Goal: Task Accomplishment & Management: Complete application form

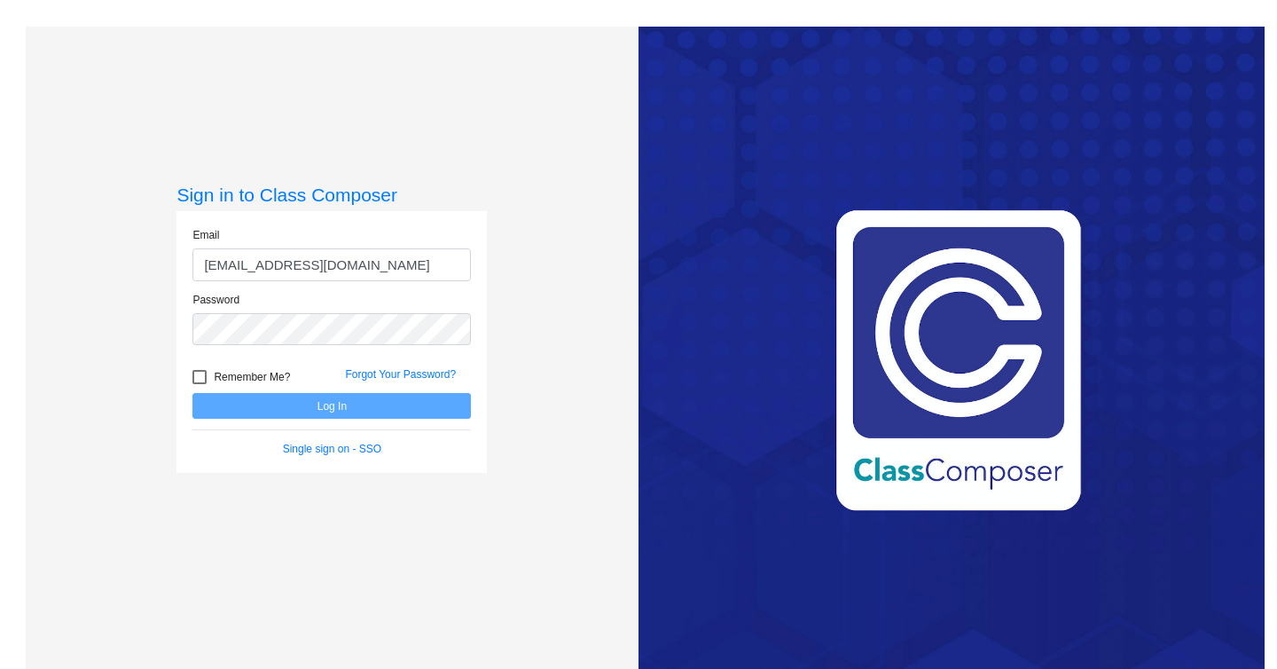
type input "[EMAIL_ADDRESS][DOMAIN_NAME]"
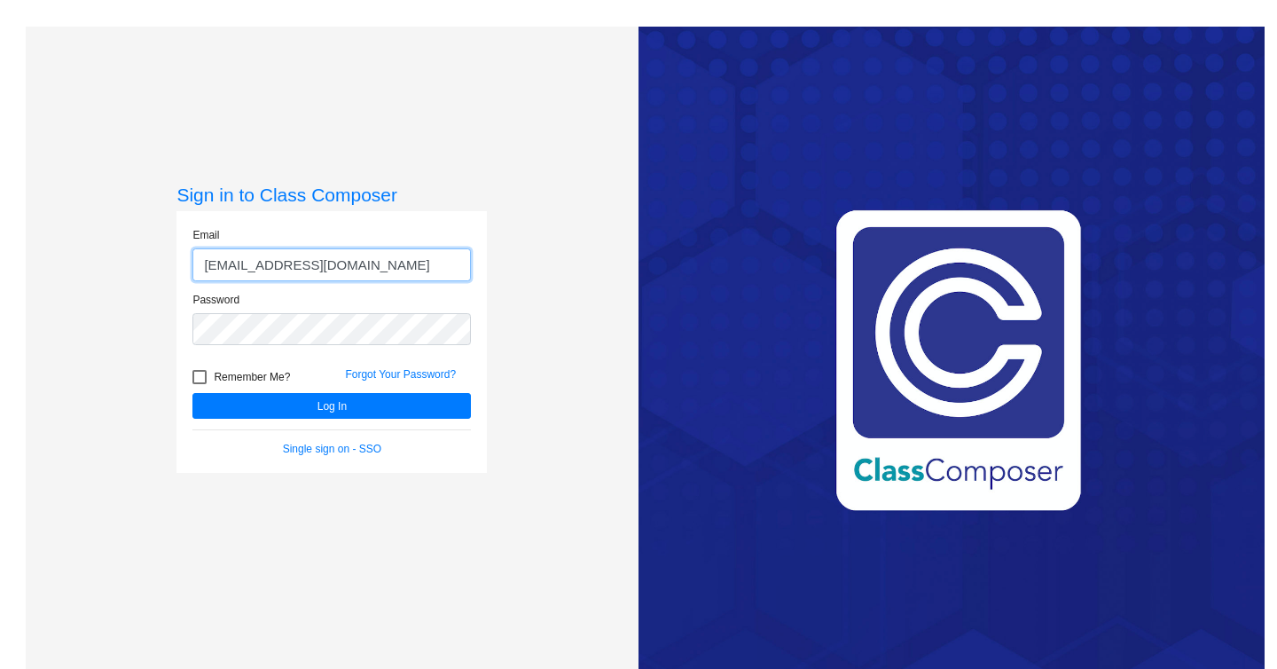
drag, startPoint x: 203, startPoint y: 263, endPoint x: 473, endPoint y: 269, distance: 269.8
click at [473, 269] on div "Email [EMAIL_ADDRESS][DOMAIN_NAME]" at bounding box center [331, 259] width 305 height 65
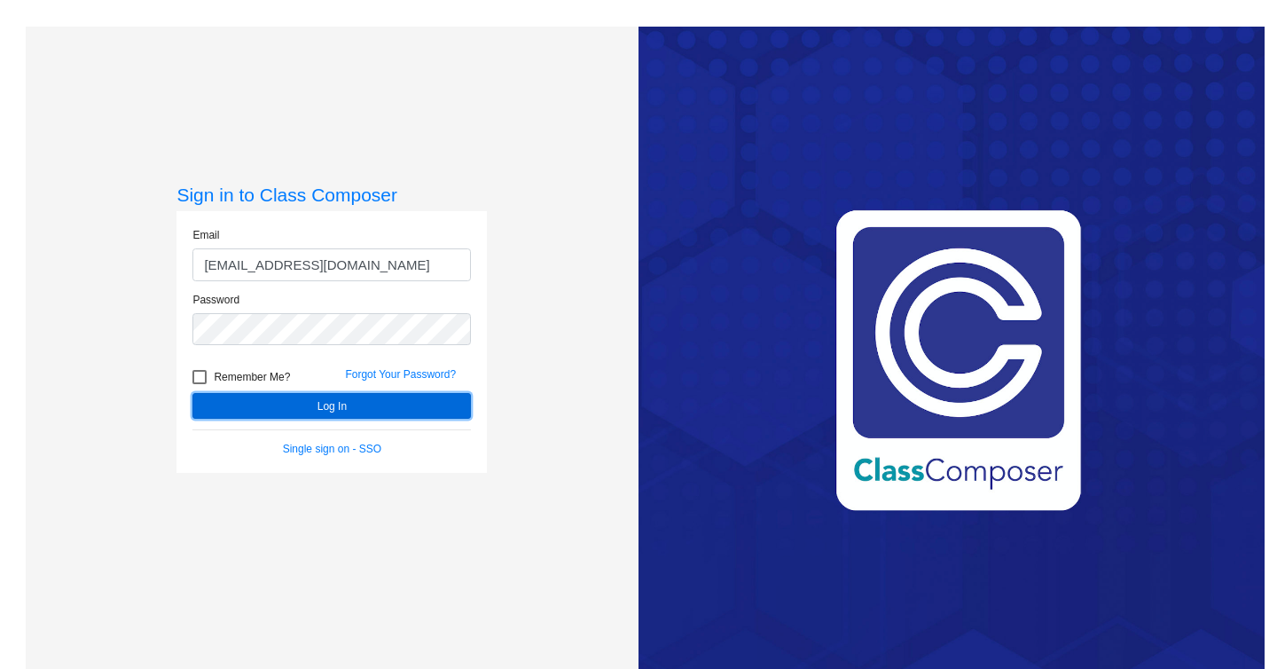
click at [443, 407] on button "Log In" at bounding box center [332, 406] width 279 height 26
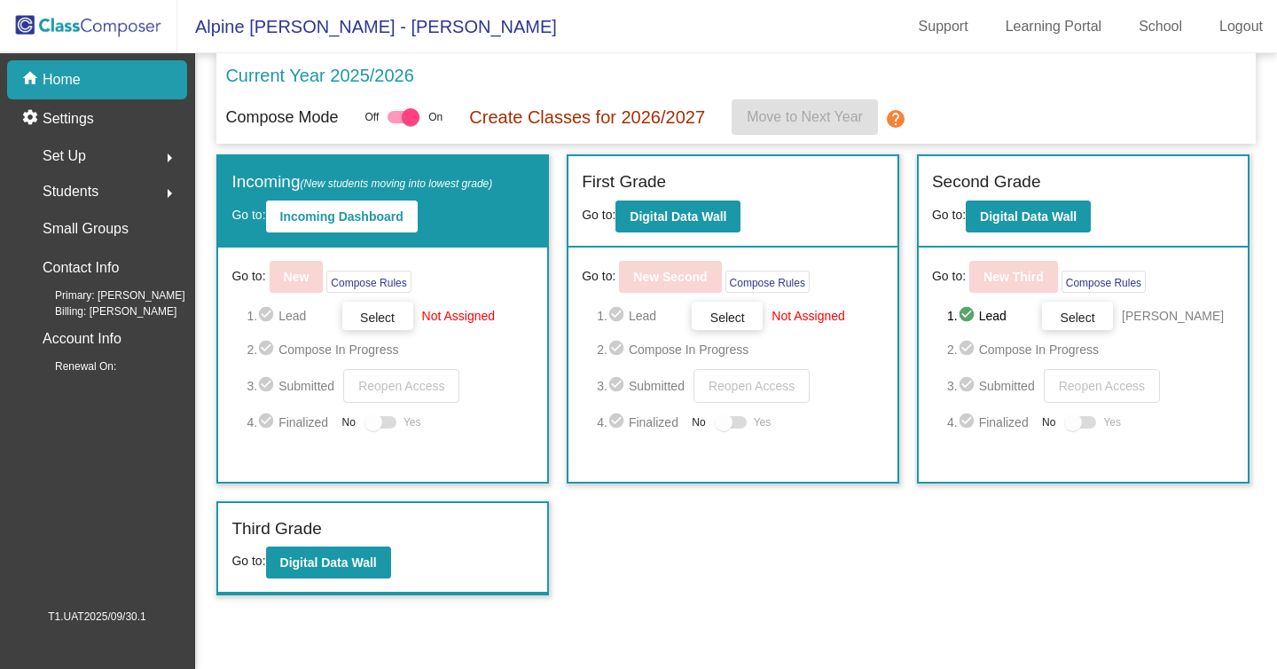
click at [77, 153] on span "Set Up" at bounding box center [64, 156] width 43 height 25
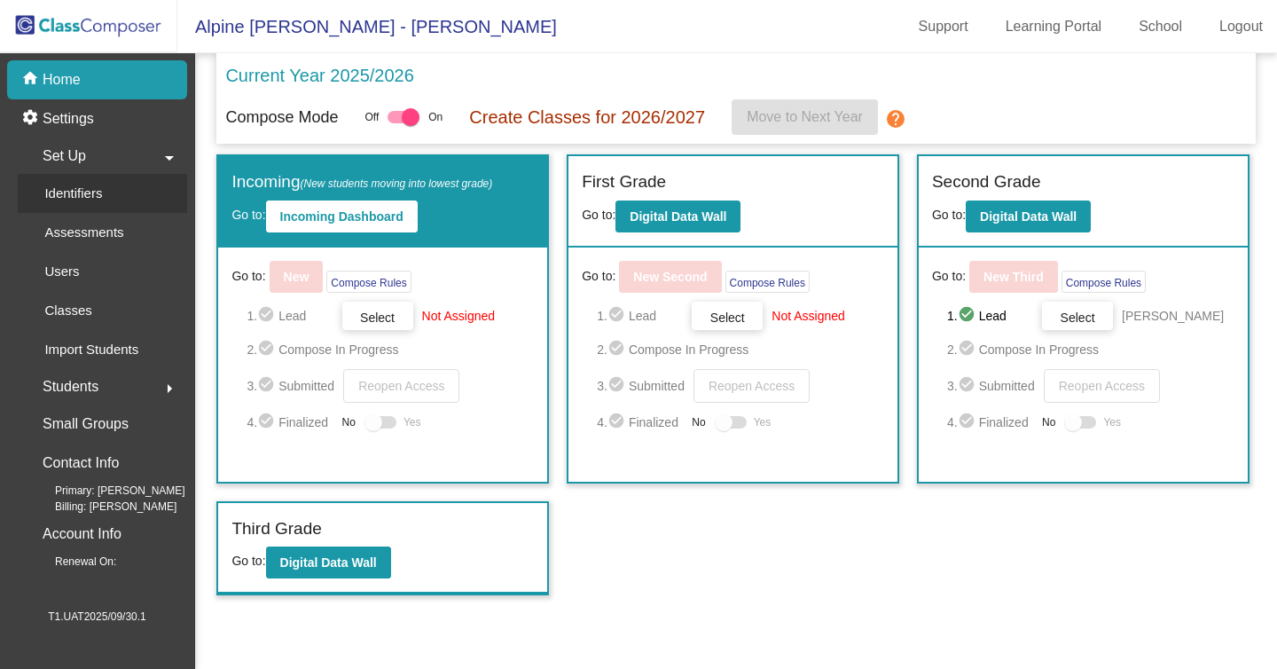
click at [79, 208] on div "Identifiers" at bounding box center [67, 193] width 98 height 39
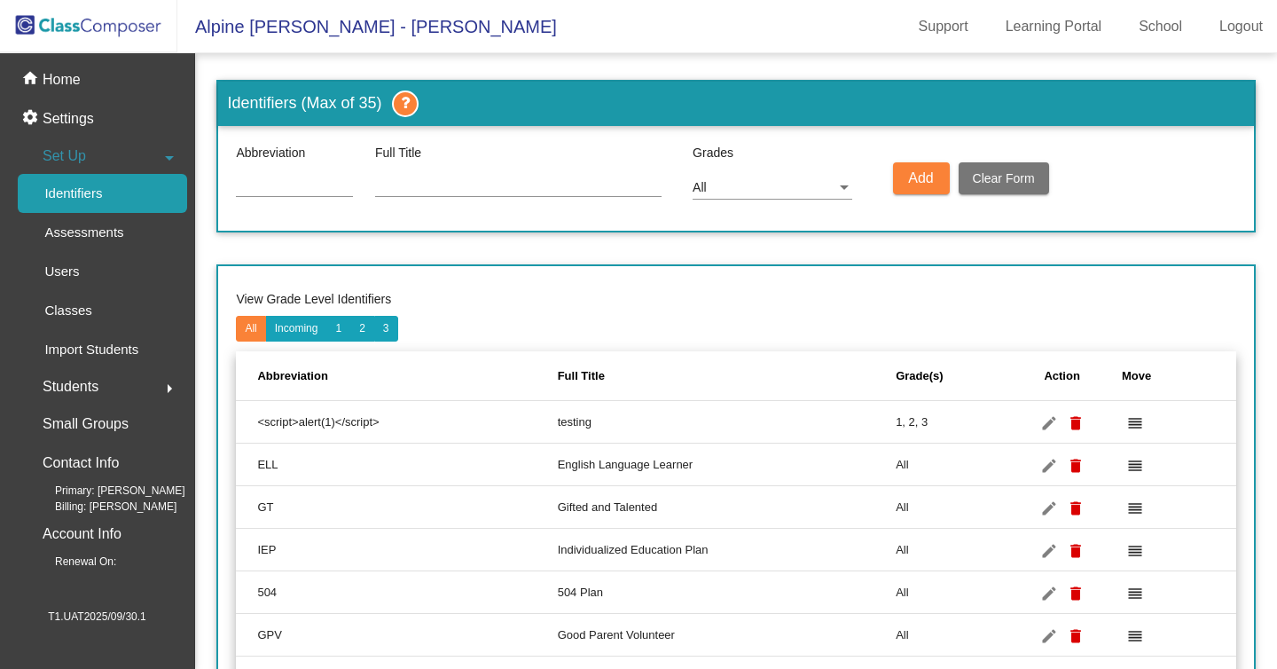
click at [295, 184] on input at bounding box center [294, 184] width 117 height 14
type input "ABC"
click at [422, 178] on input at bounding box center [518, 184] width 287 height 14
type input "e"
type input "a"
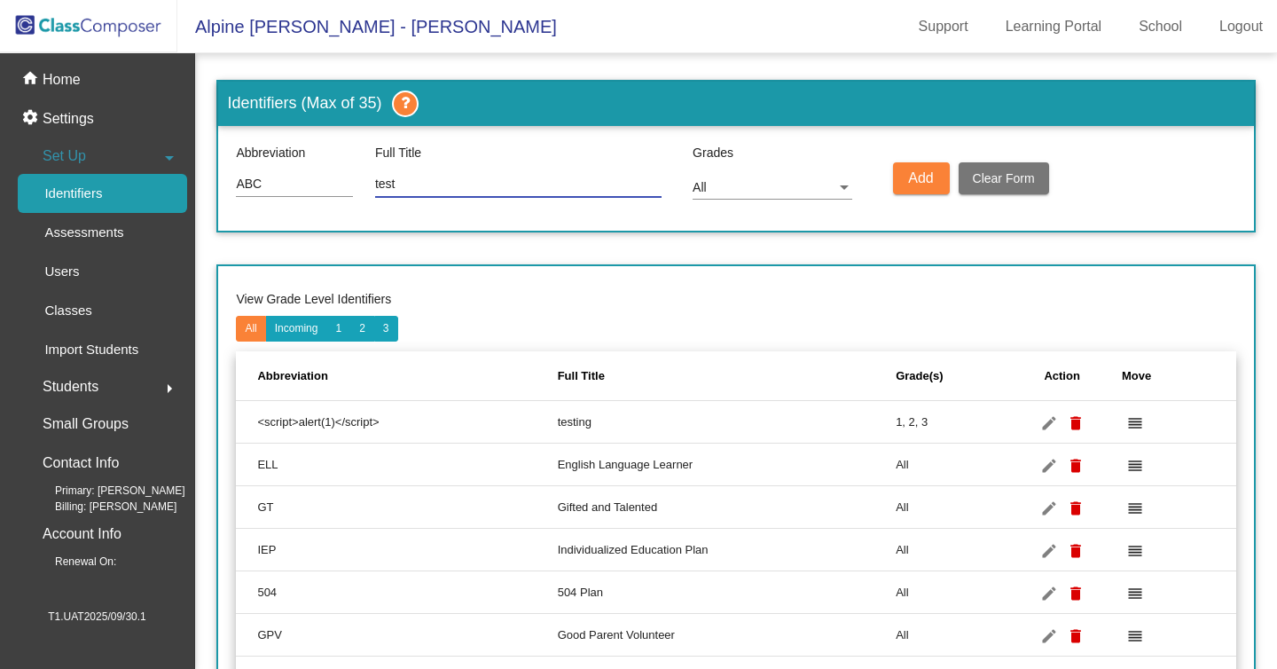
type input "test"
click at [912, 175] on span "Add" at bounding box center [920, 177] width 25 height 15
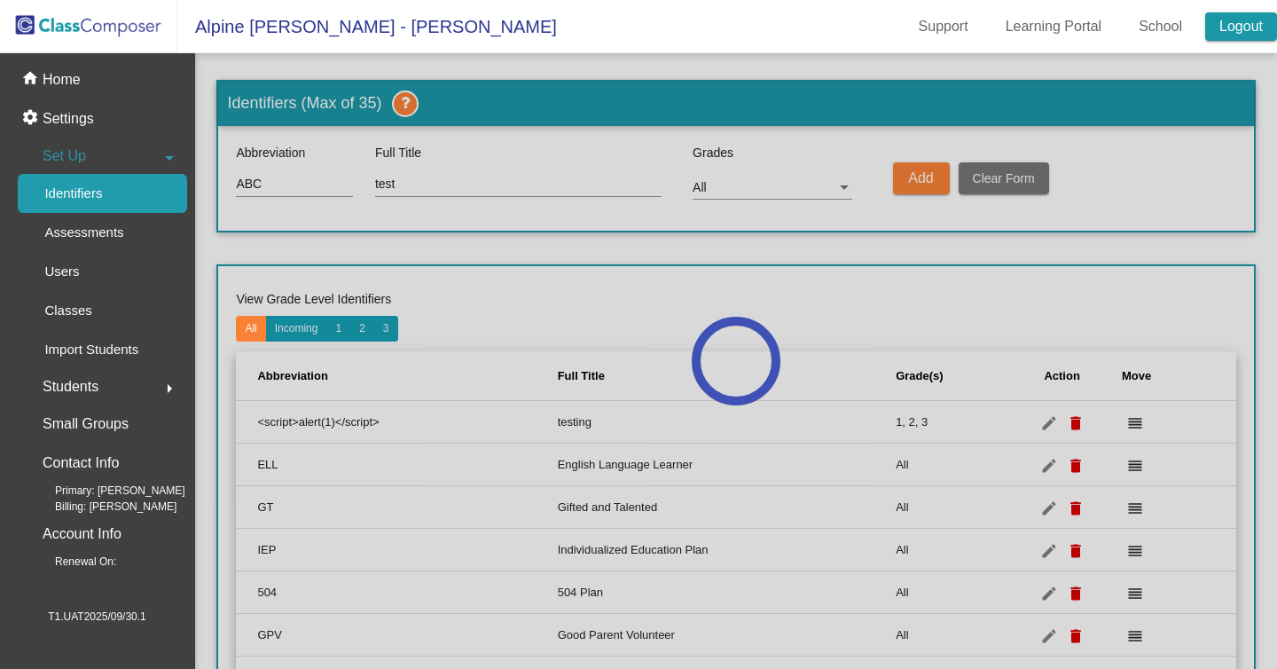
click at [1255, 25] on link "Logout" at bounding box center [1242, 26] width 72 height 28
